Goal: Task Accomplishment & Management: Use online tool/utility

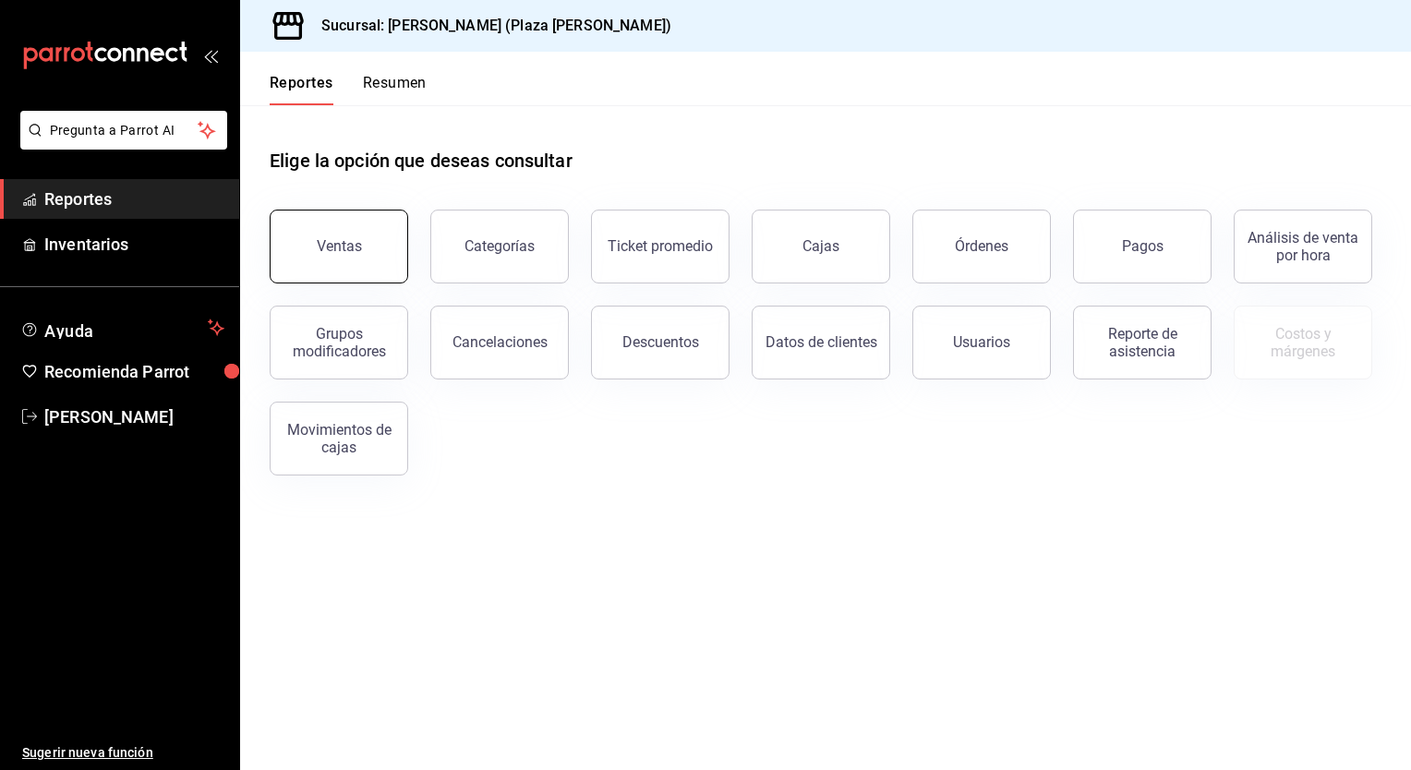
click at [380, 241] on button "Ventas" at bounding box center [339, 247] width 138 height 74
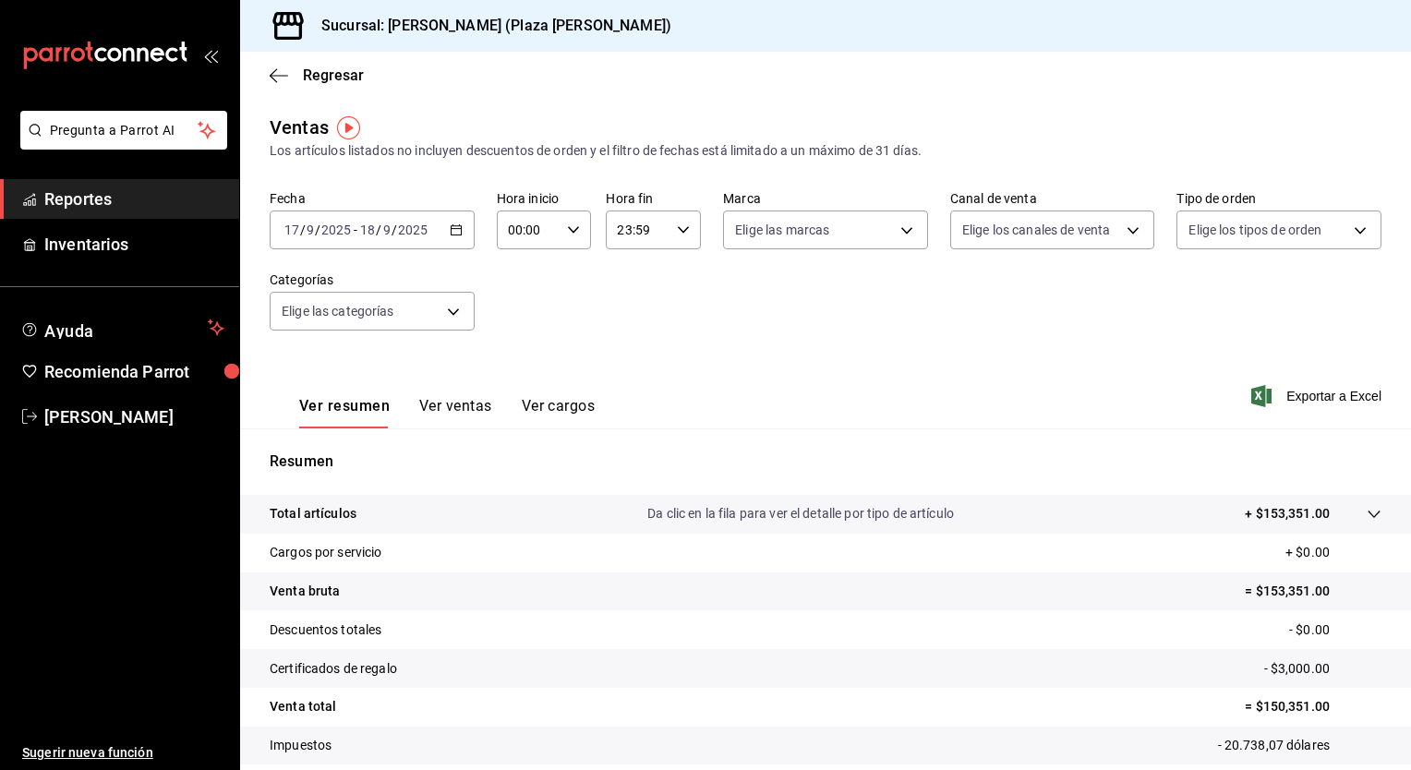
click at [842, 387] on div "Ver resumen Ver ventas Ver cargos Exportar a Excel" at bounding box center [825, 391] width 1171 height 76
click at [453, 235] on \(Stroke\) "button" at bounding box center [456, 230] width 11 height 10
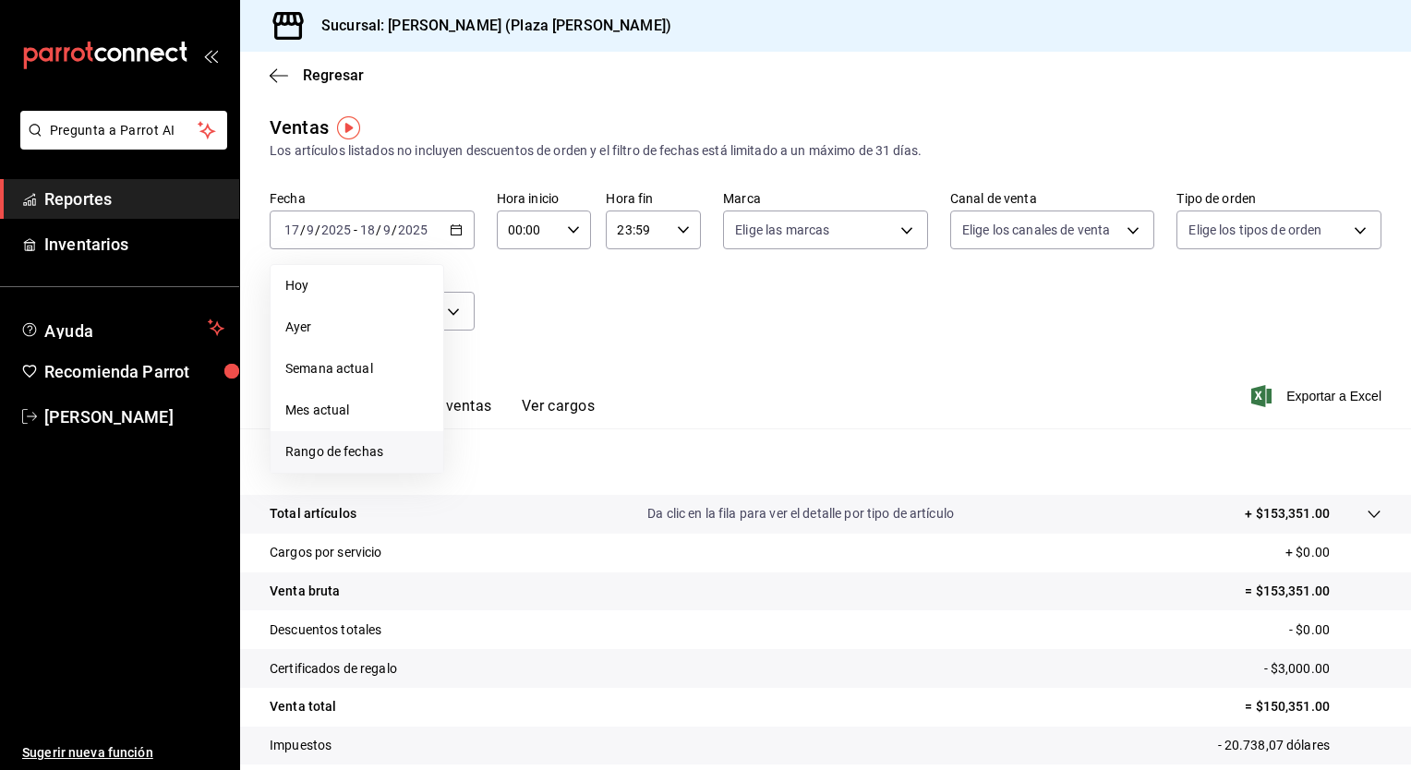
click at [354, 451] on span "Rango de fechas" at bounding box center [356, 451] width 143 height 19
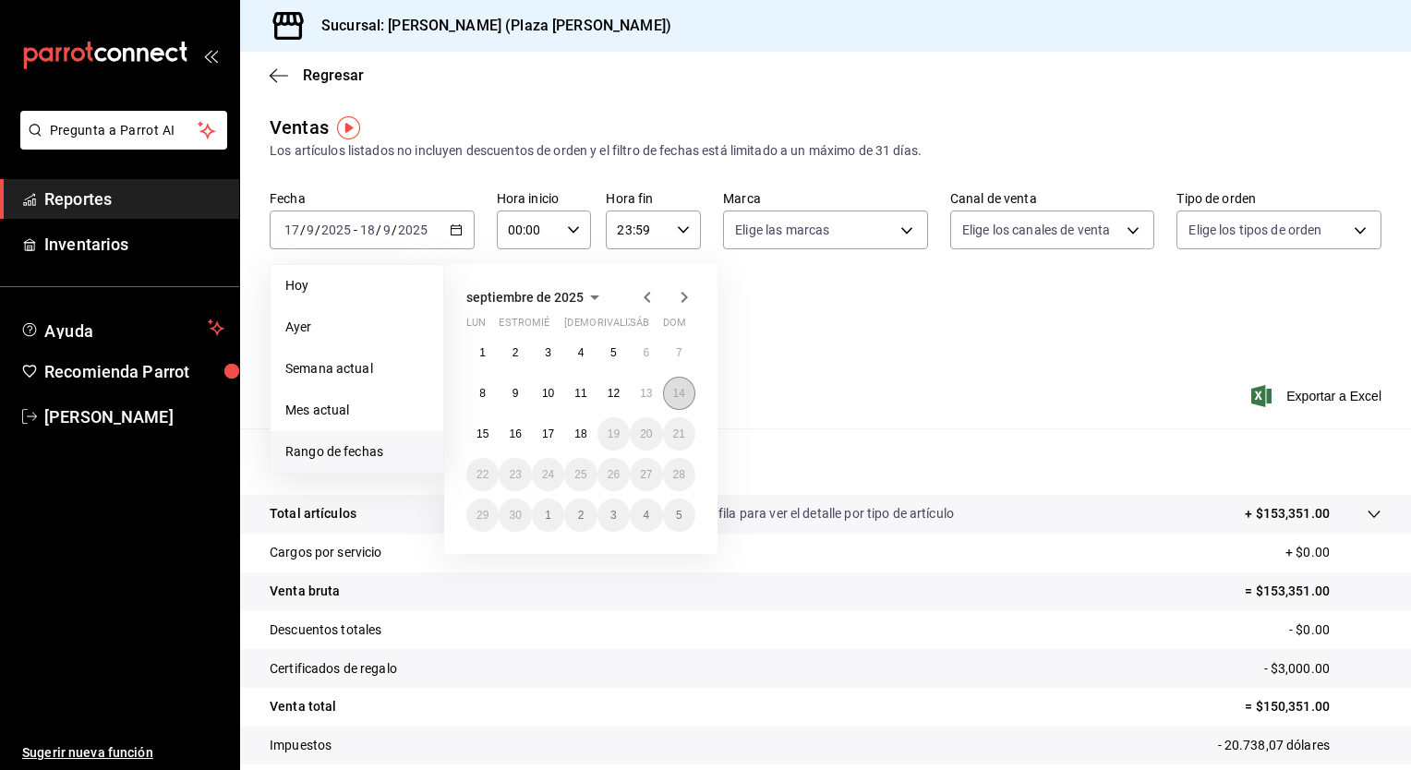
click at [680, 397] on abbr "14" at bounding box center [679, 393] width 12 height 13
click at [761, 389] on div "septiembre de 2025 [PERSON_NAME] estropear [PERSON_NAME] rivalizar sáb dom 1 2 …" at bounding box center [605, 401] width 323 height 305
click at [572, 433] on button "18" at bounding box center [580, 433] width 32 height 33
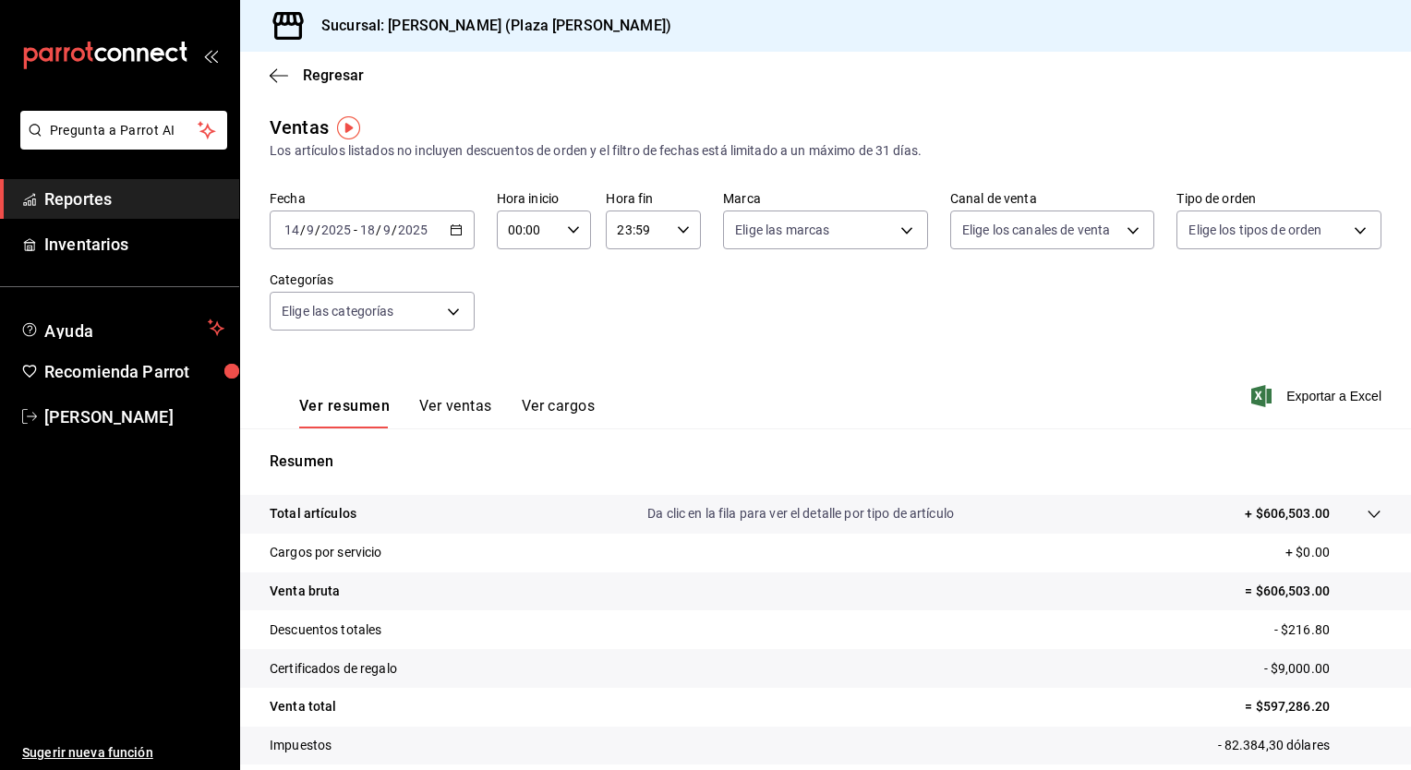
click at [462, 236] on div "[DATE] [DATE] - [DATE] [DATE]" at bounding box center [372, 230] width 205 height 39
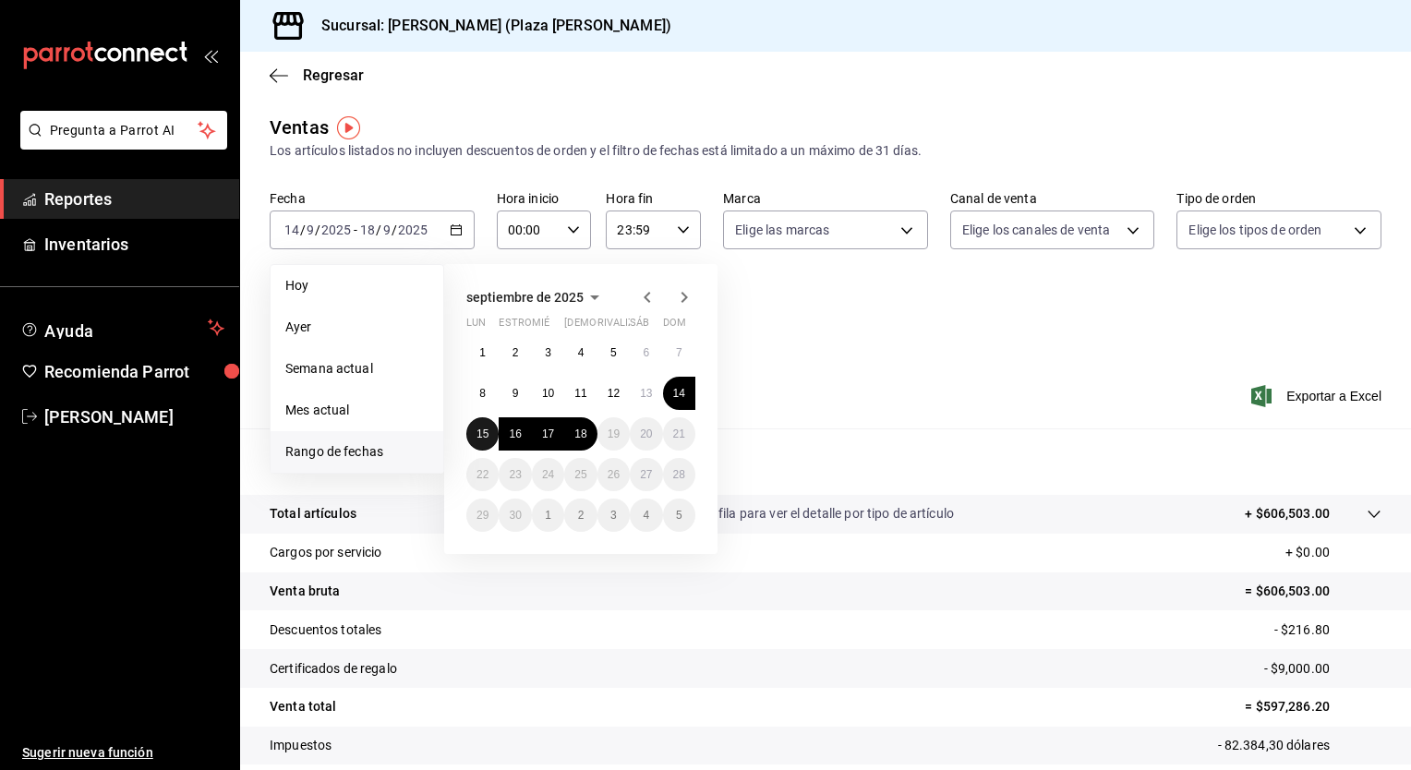
click at [477, 440] on button "15" at bounding box center [482, 433] width 32 height 33
click at [586, 439] on abbr "18" at bounding box center [580, 433] width 12 height 13
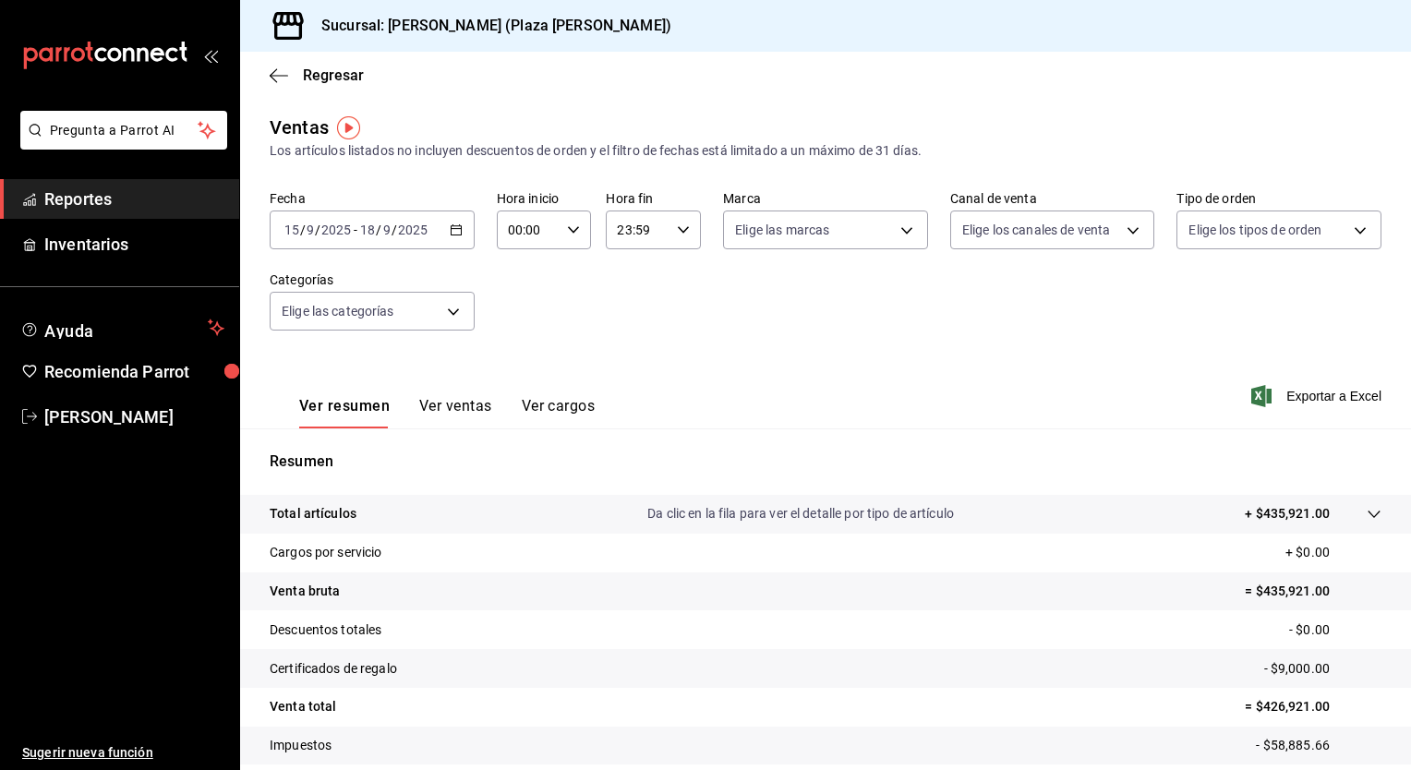
click at [572, 234] on icon "button" at bounding box center [573, 229] width 13 height 13
click at [522, 327] on button "05" at bounding box center [518, 313] width 40 height 37
type input "05:00"
click at [681, 235] on div at bounding box center [705, 385] width 1411 height 770
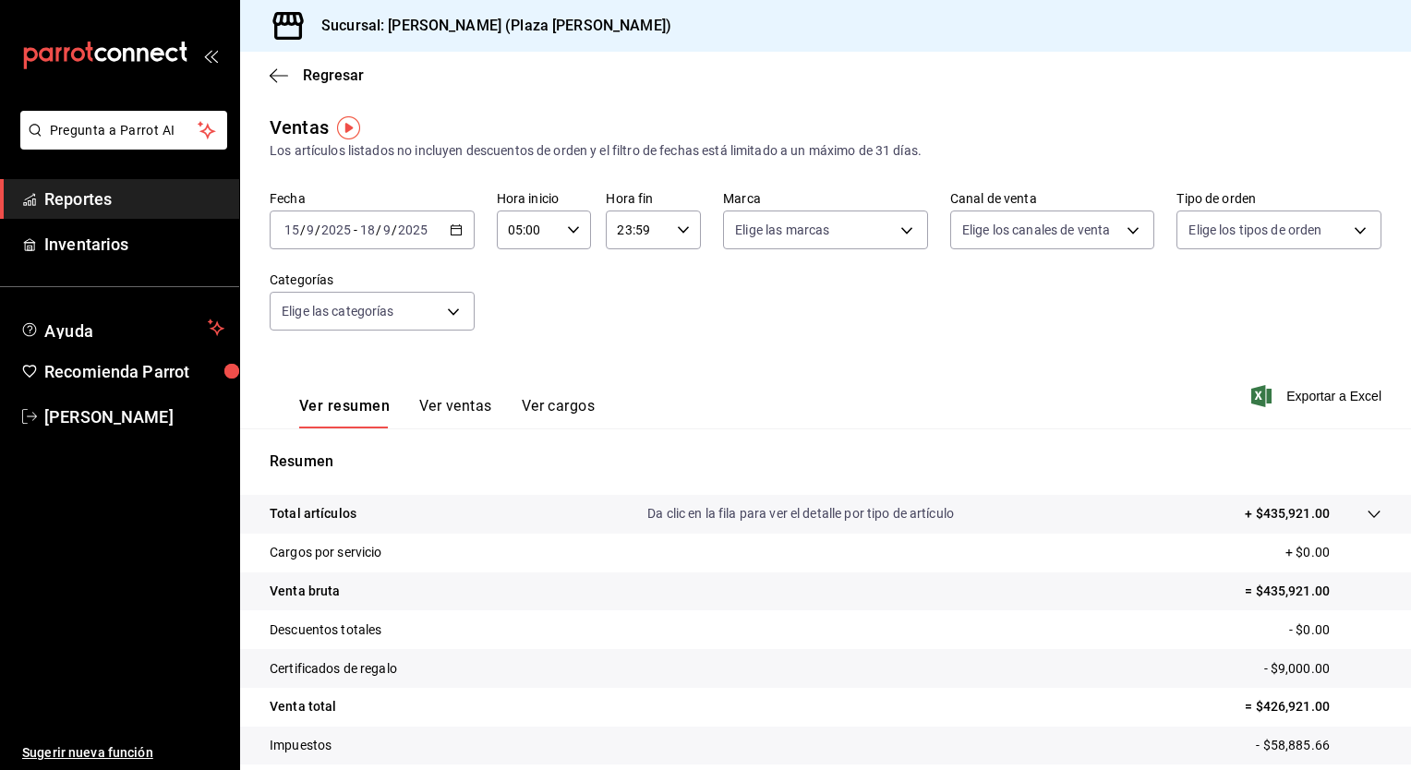
click at [681, 235] on icon "button" at bounding box center [683, 229] width 13 height 13
click at [631, 390] on button "05" at bounding box center [626, 396] width 40 height 37
type input "05:59"
click at [1315, 392] on div at bounding box center [705, 385] width 1411 height 770
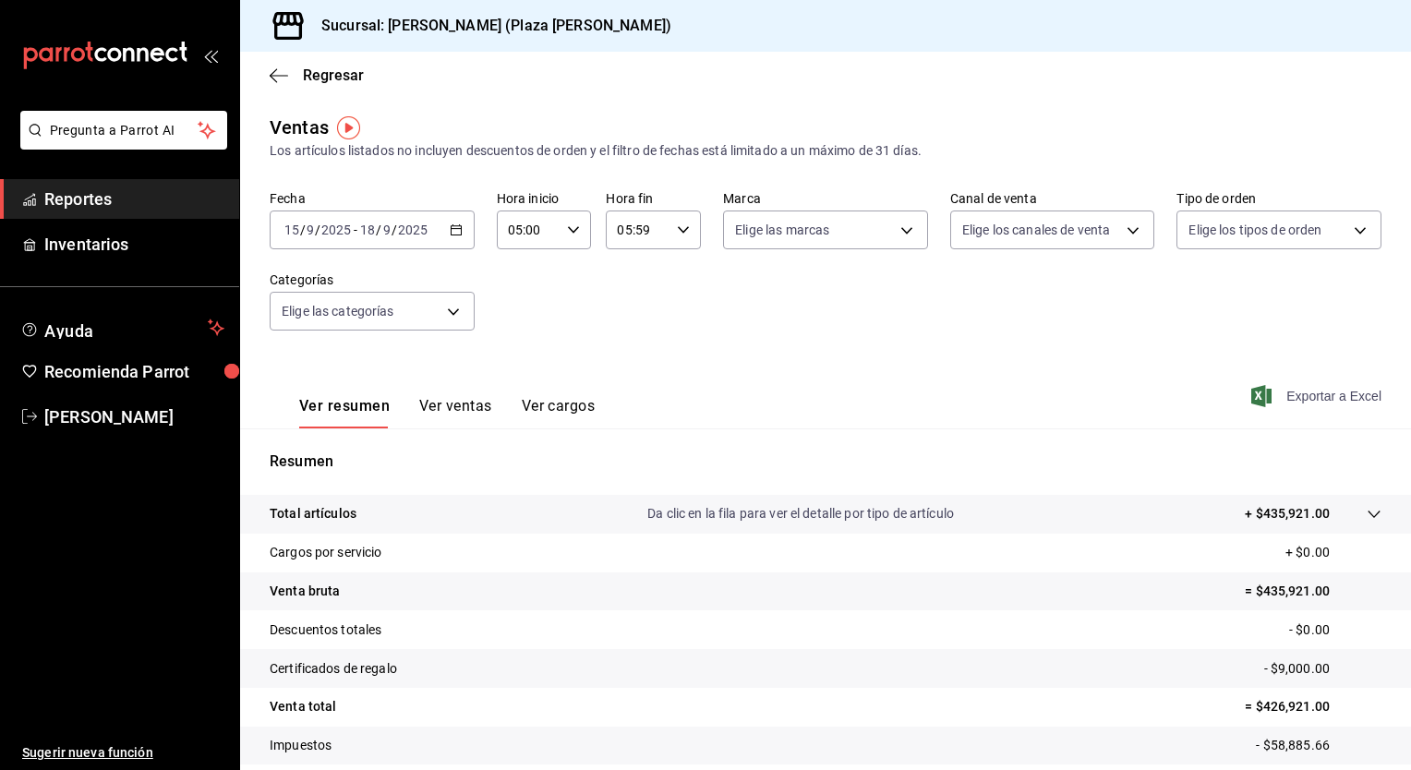
click at [1312, 399] on font "Exportar a Excel" at bounding box center [1333, 396] width 95 height 15
